Goal: Transaction & Acquisition: Purchase product/service

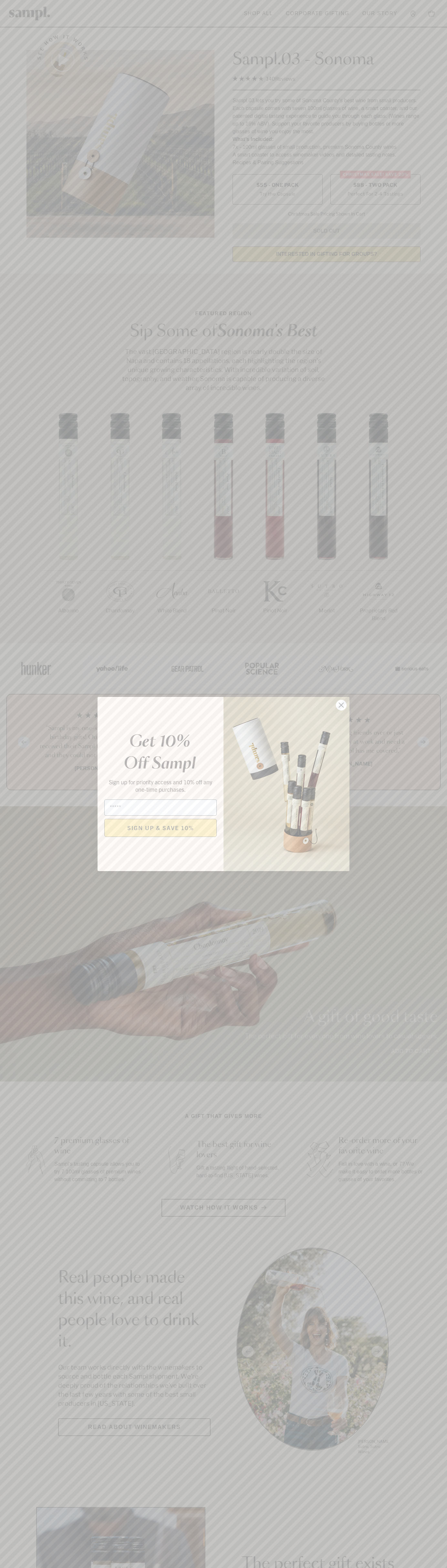
click at [341, 705] on icon "Close dialog" at bounding box center [341, 705] width 4 height 4
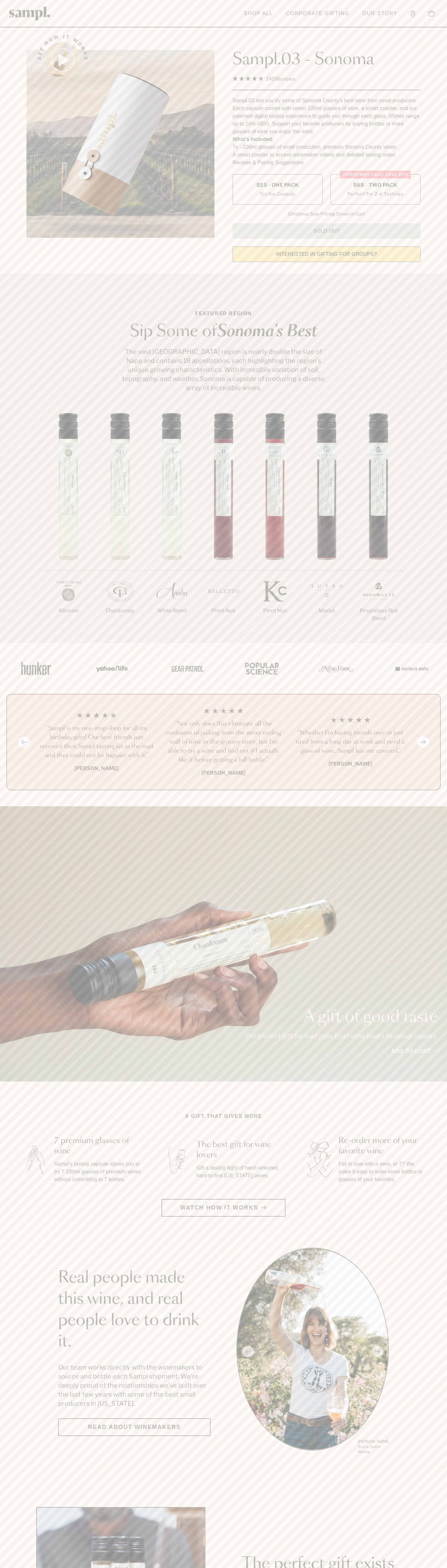
click at [375, 186] on span "$88 - Two Pack" at bounding box center [375, 185] width 44 height 7
click at [96, 743] on h3 "“Sampl is my one-stop shop for all my birthday gifts! Our best friends just rec…" at bounding box center [96, 741] width 116 height 36
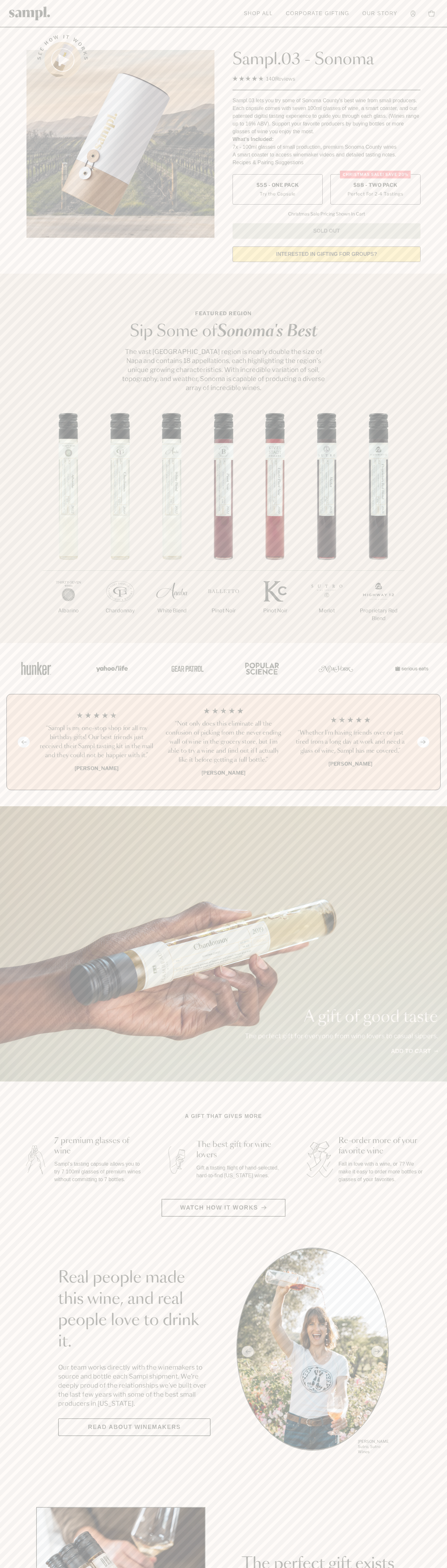
click at [202, 12] on header "Toggle navigation menu Shop All Corporate Gifting Our Story Account Story Shop …" at bounding box center [224, 13] width 447 height 27
click at [425, 1471] on main "See how it works Sampl.03 - Sonoma 4.9 Rated 4.9 out of 5 stars 140 Reviews Cli…" at bounding box center [224, 1438] width 447 height 2875
click at [248, 1567] on html "Skip to main content Toggle navigation menu Shop All Corporate Gifting Our Stor…" at bounding box center [224, 1513] width 447 height 3026
click at [4, 1304] on section "Real people made this wine, and real people love to drink it. Our team works di…" at bounding box center [224, 1351] width 447 height 208
click at [375, 190] on label "Christmas SALE! Save 20% $88 - Two Pack Perfect For 2-4 Tastings" at bounding box center [375, 189] width 90 height 30
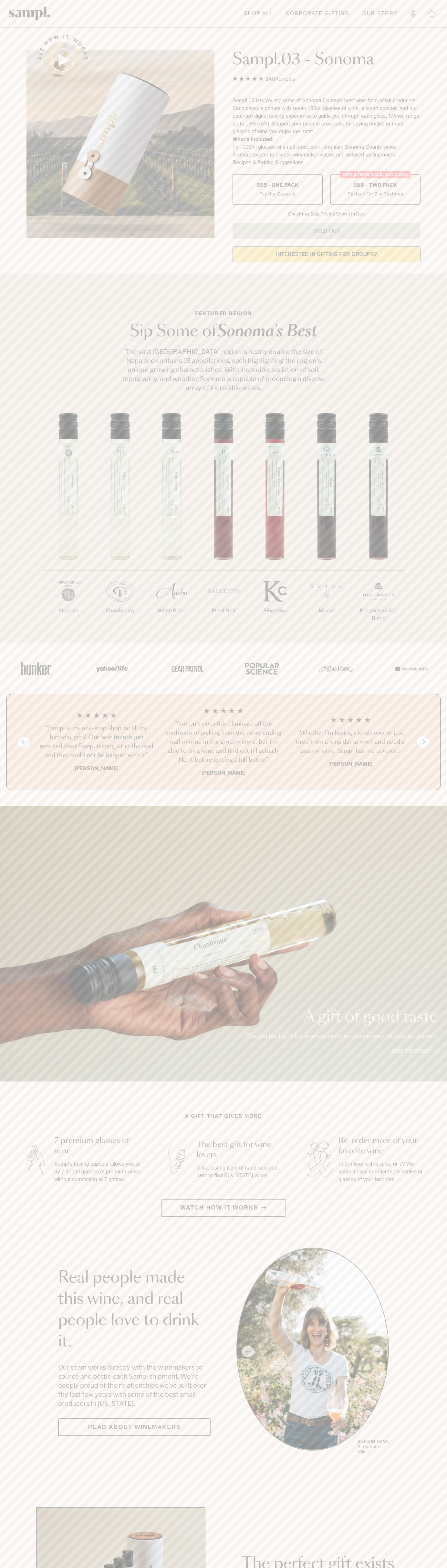
click at [96, 743] on h3 "“Sampl is my one-stop shop for all my birthday gifts! Our best friends just rec…" at bounding box center [96, 741] width 116 height 36
